Goal: Find specific page/section: Find specific page/section

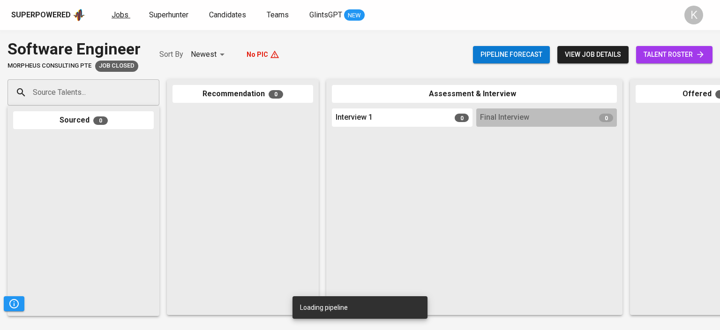
click at [125, 16] on span "Jobs" at bounding box center [120, 14] width 17 height 9
